Goal: Transaction & Acquisition: Register for event/course

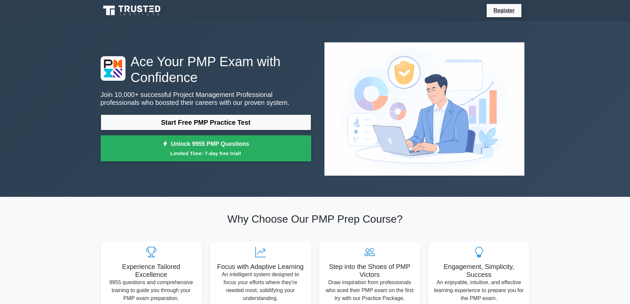
click at [296, 213] on h2 "Why Choose Our PMP Prep Course?" at bounding box center [315, 219] width 429 height 13
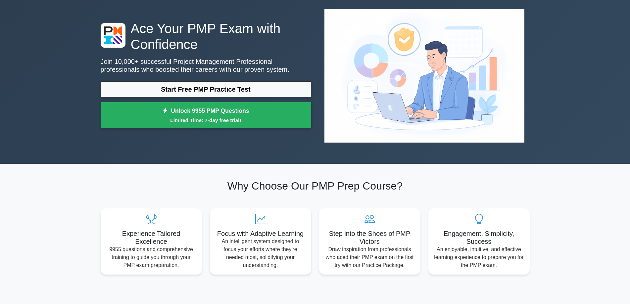
click at [291, 23] on h1 "Ace Your PMP Exam with Confidence" at bounding box center [206, 37] width 211 height 32
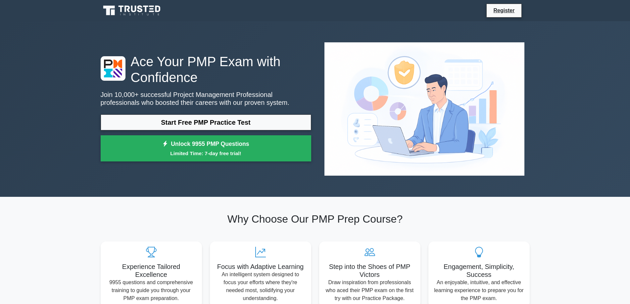
click at [23, 6] on nav "Register" at bounding box center [315, 10] width 630 height 21
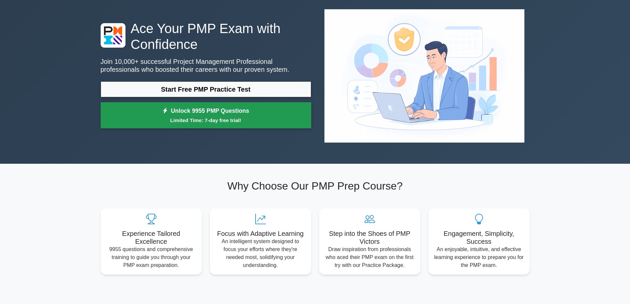
click at [306, 102] on link "Unlock 9955 PMP Questions Limited Time: 7-day free trial!" at bounding box center [206, 115] width 211 height 26
